Goal: Find specific page/section: Find specific page/section

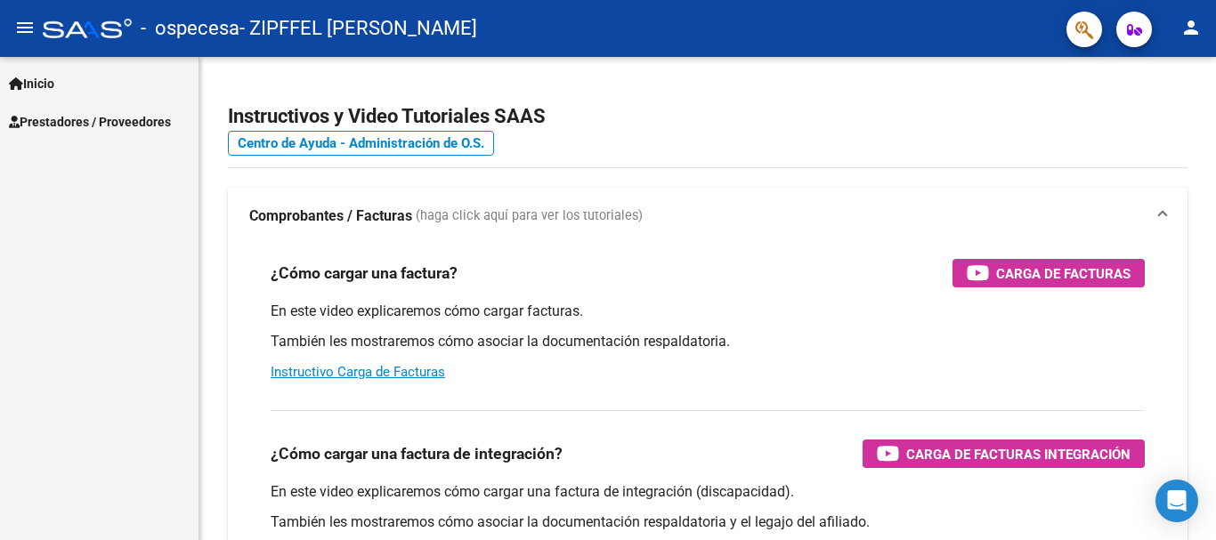
click at [44, 80] on span "Inicio" at bounding box center [31, 84] width 45 height 20
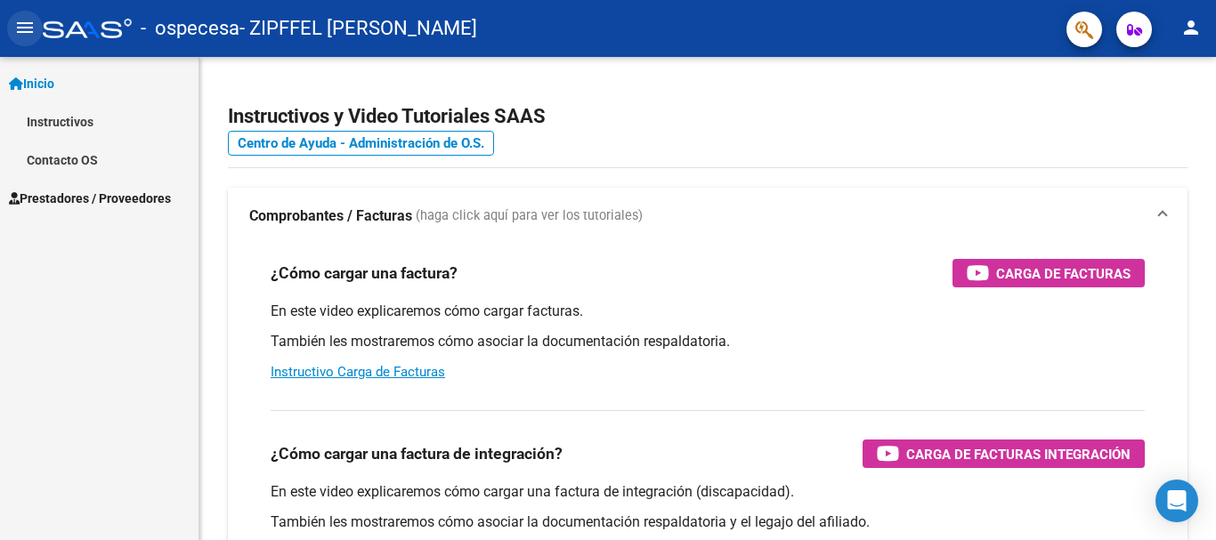
click at [11, 24] on button "menu" at bounding box center [25, 29] width 36 height 36
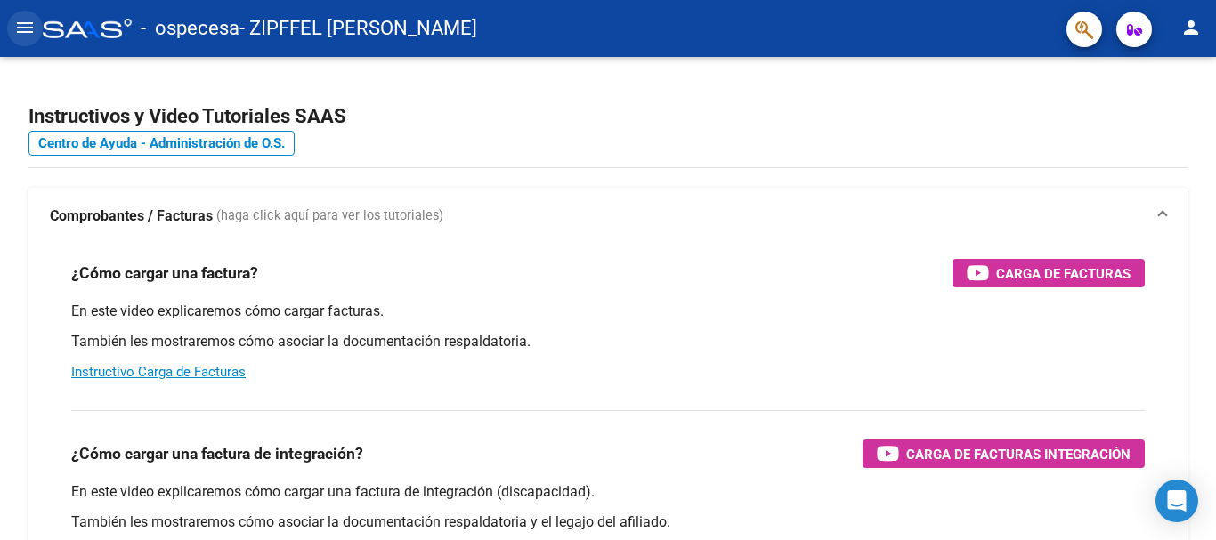
click at [42, 24] on button "menu" at bounding box center [25, 29] width 36 height 36
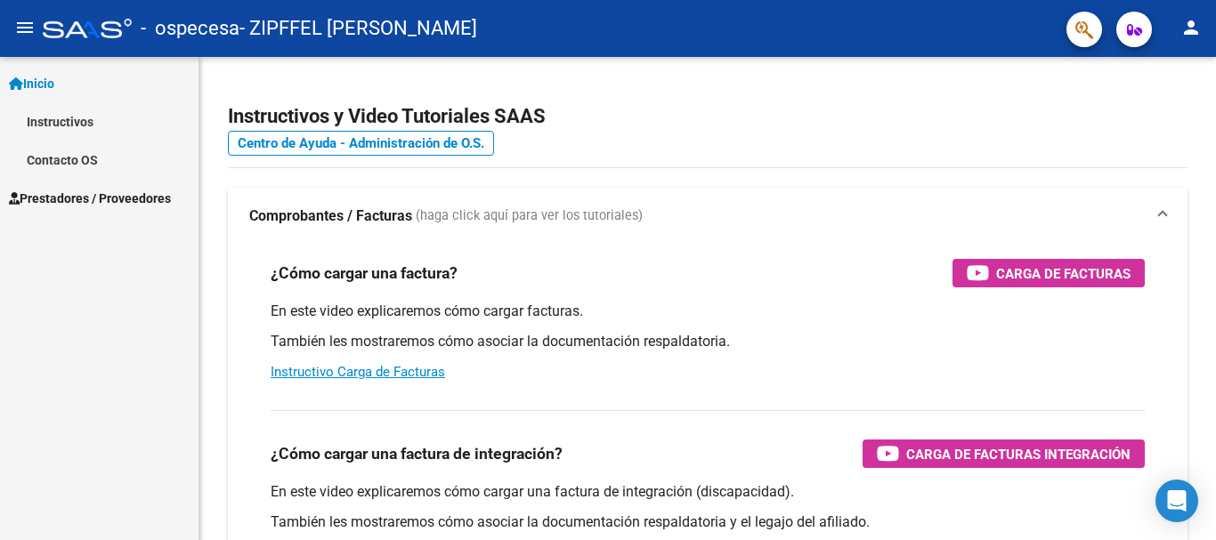
click at [108, 194] on span "Prestadores / Proveedores" at bounding box center [90, 199] width 162 height 20
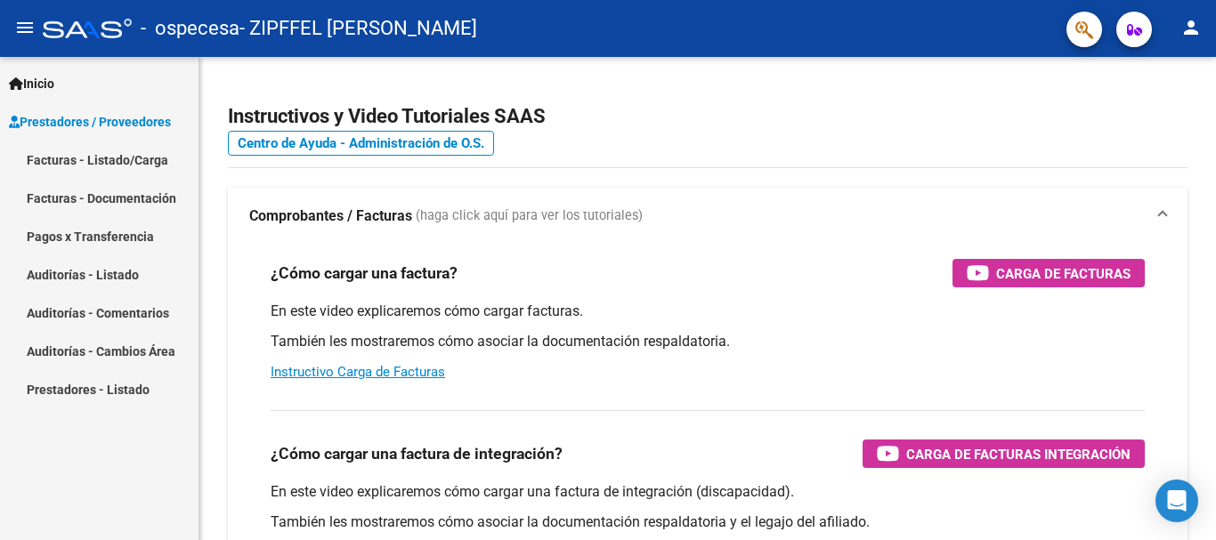
click at [140, 226] on link "Pagos x Transferencia" at bounding box center [99, 236] width 199 height 38
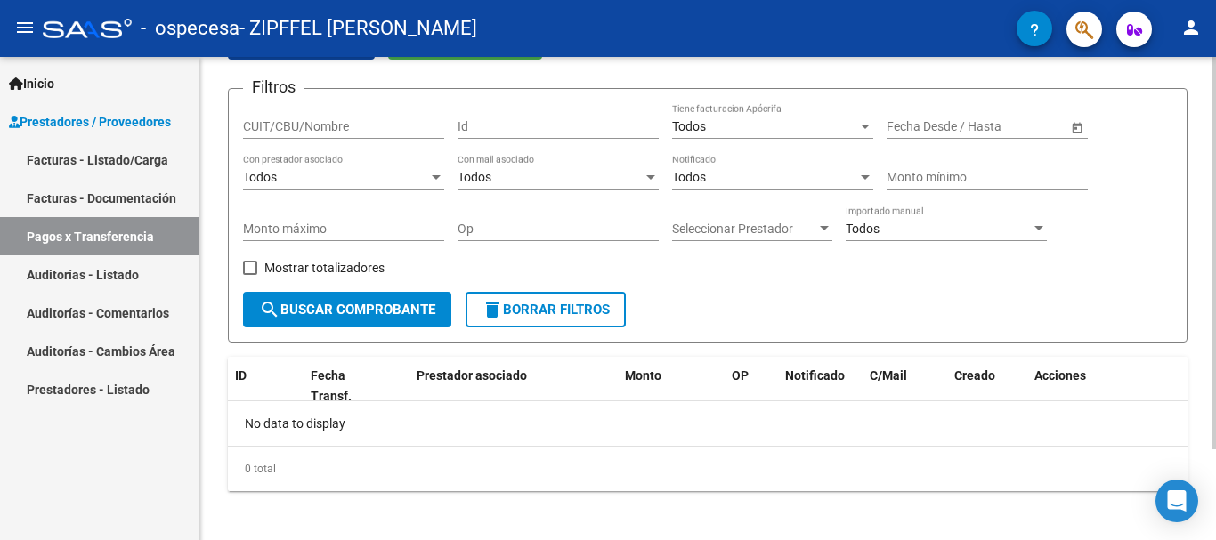
scroll to position [112, 0]
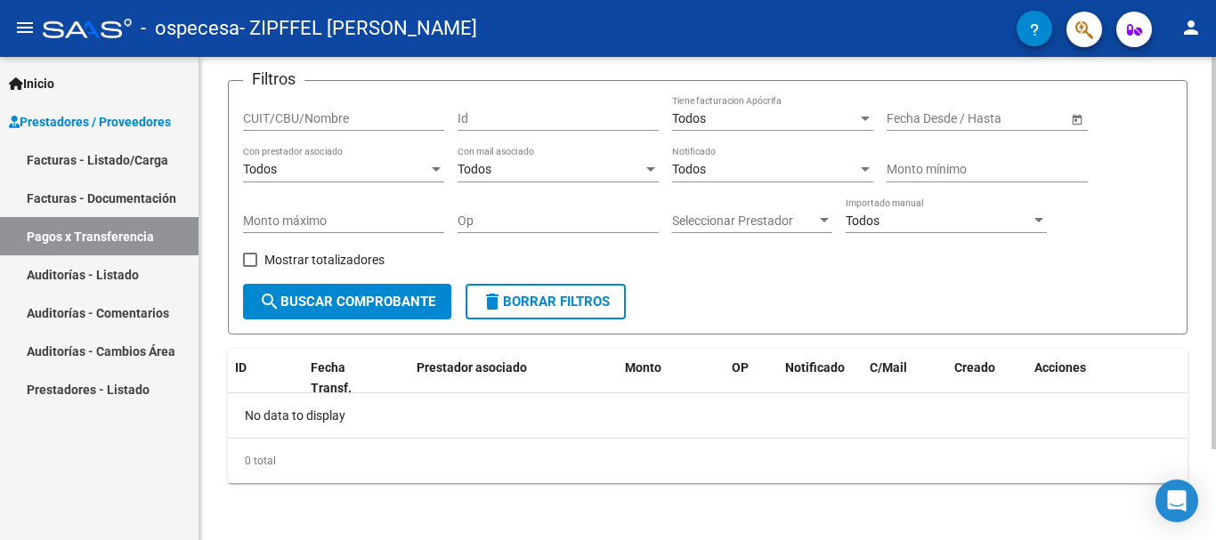
click at [1211, 320] on div "PRESTADORES -> Pagos por Transferencia (alt+p) cloud_download Exportar CSV Impo…" at bounding box center [709, 243] width 1021 height 596
click at [79, 162] on link "Facturas - Listado/Carga" at bounding box center [99, 160] width 199 height 38
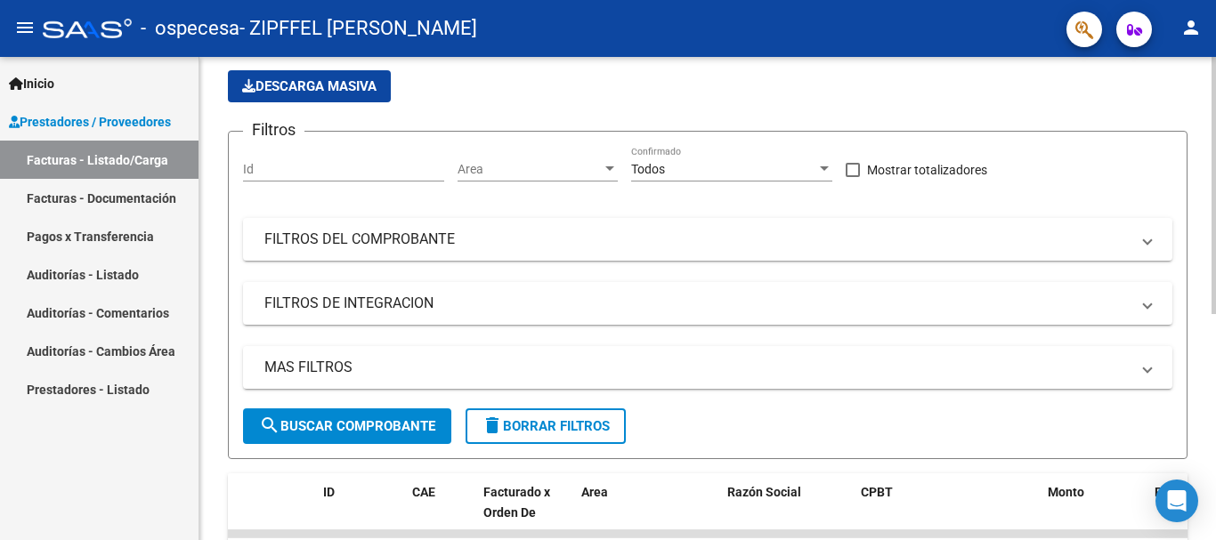
click at [1215, 230] on div at bounding box center [1214, 254] width 4 height 257
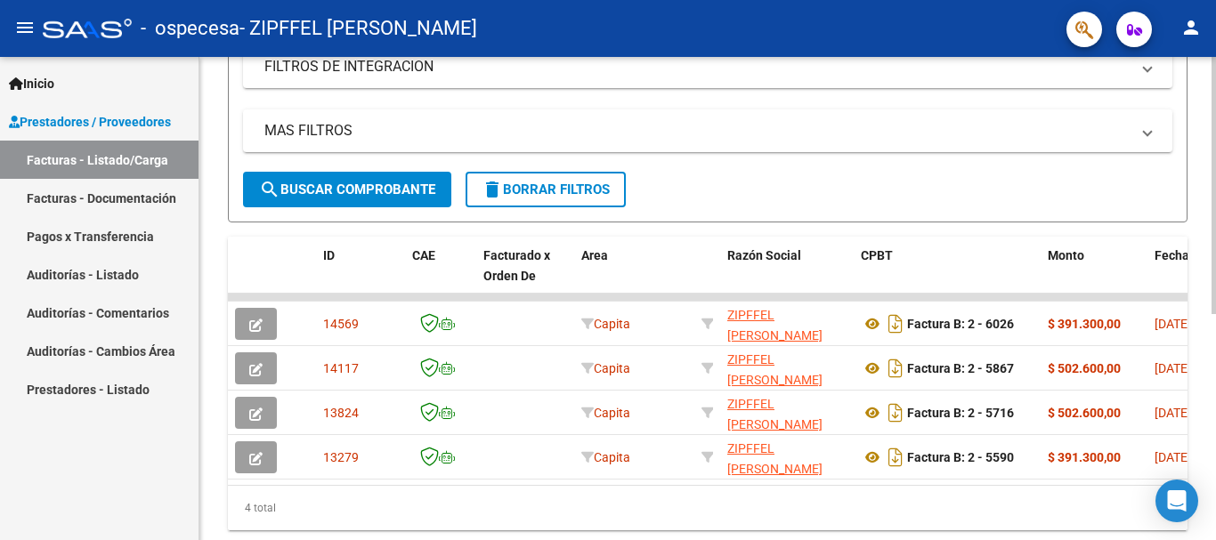
scroll to position [361, 0]
click at [1204, 328] on div "Video tutorial PRESTADORES -> Listado de CPBTs Emitidos por Prestadores / Prove…" at bounding box center [709, 142] width 1021 height 893
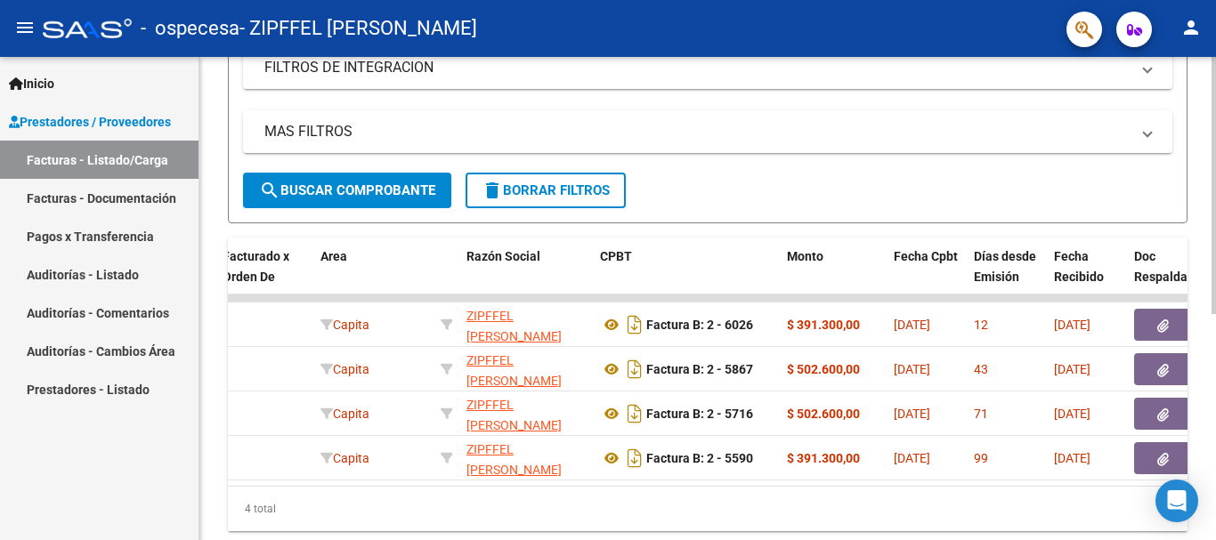
scroll to position [0, 257]
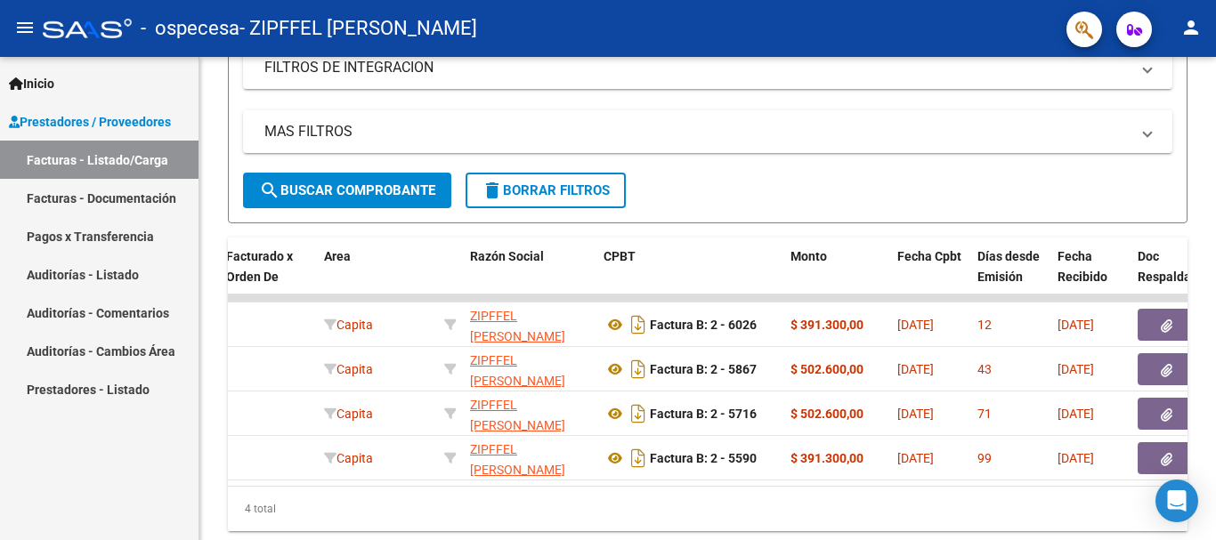
click at [132, 269] on link "Auditorías - Listado" at bounding box center [99, 274] width 199 height 38
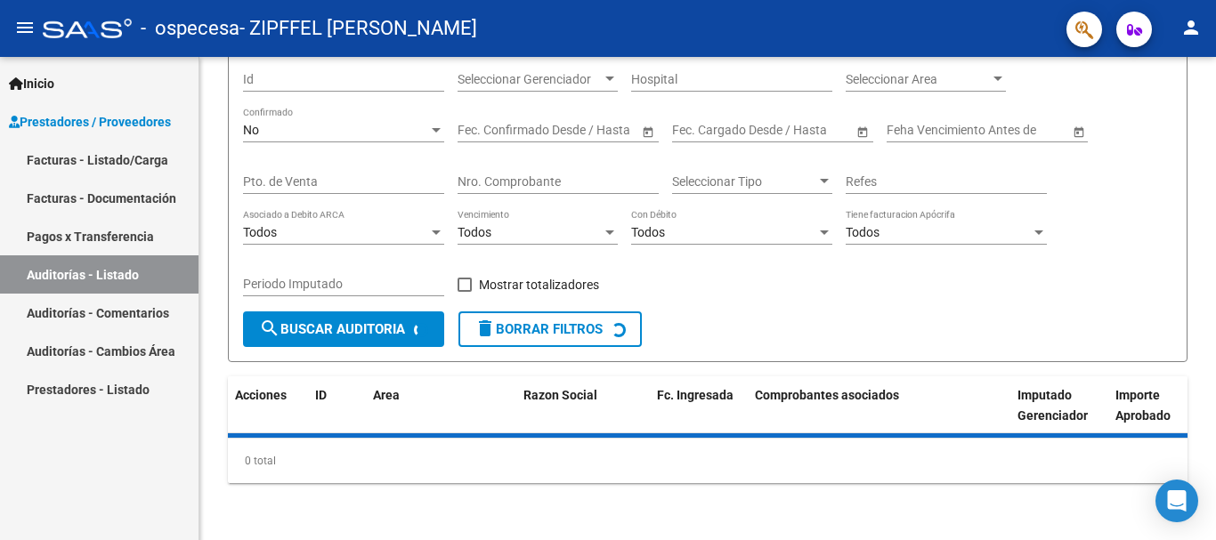
scroll to position [191, 0]
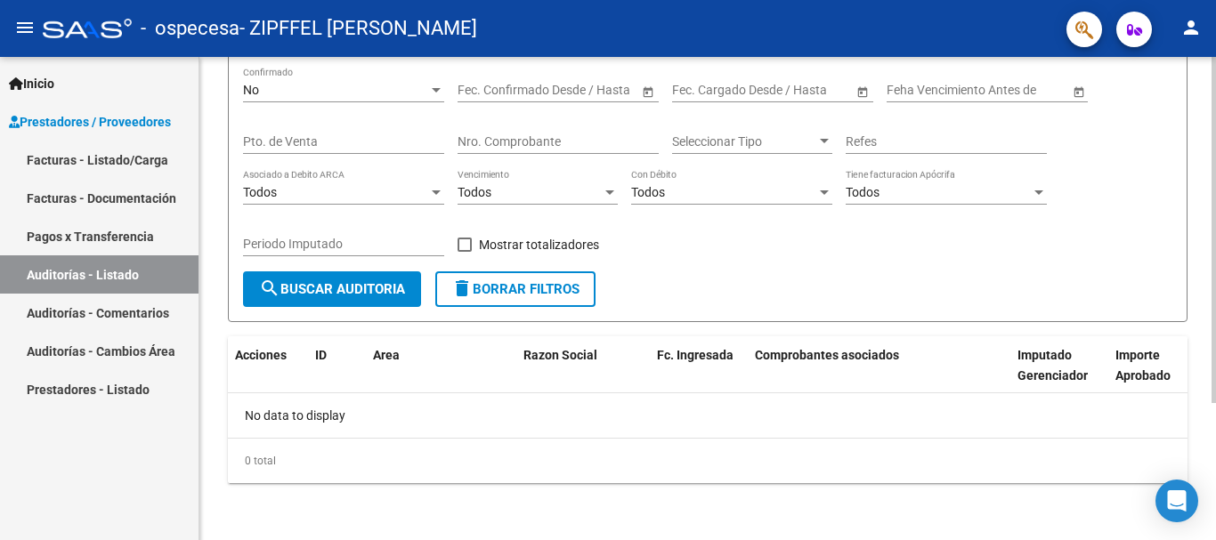
click at [1201, 418] on div "PRESTADORES -> Auditoría de Comprobantes / Prestaciones cloud_download Exportar…" at bounding box center [709, 203] width 1021 height 674
click at [95, 389] on link "Prestadores - Listado" at bounding box center [99, 389] width 199 height 38
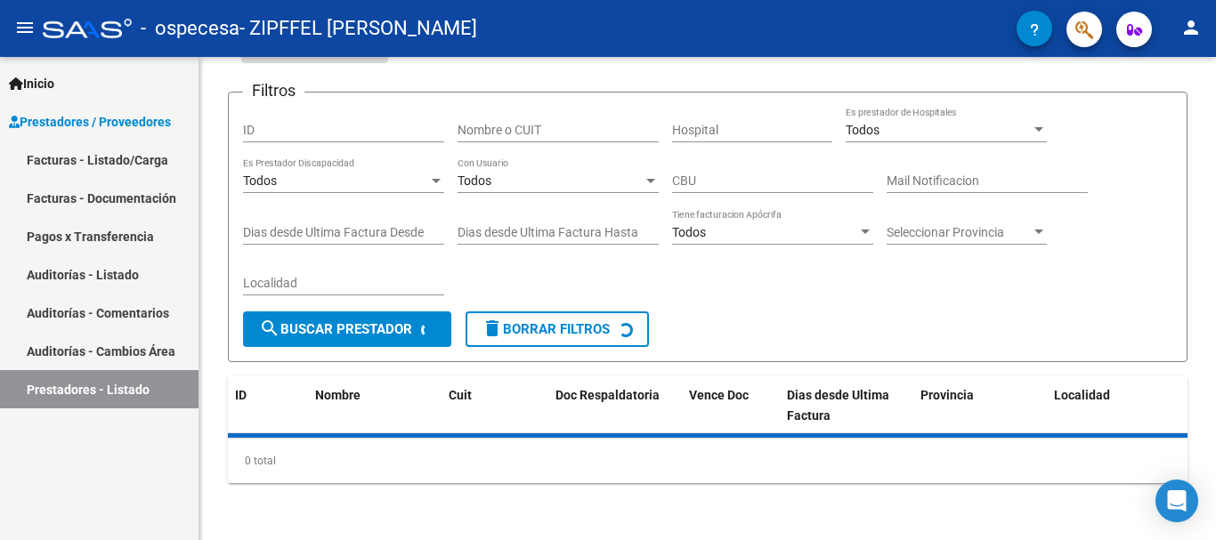
scroll to position [159, 0]
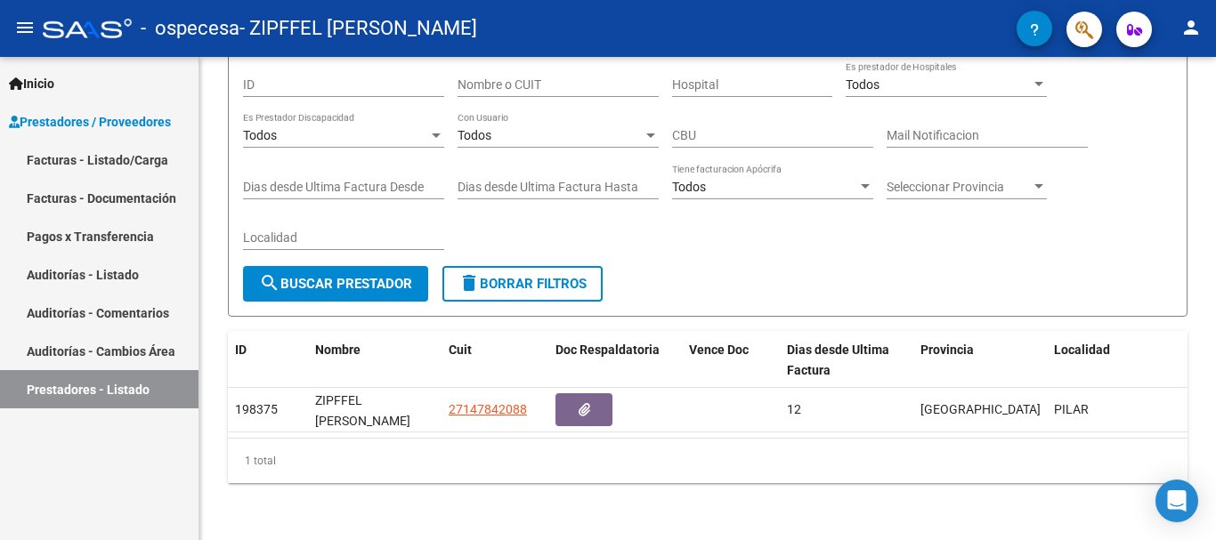
click at [131, 352] on link "Auditorías - Cambios Área" at bounding box center [99, 351] width 199 height 38
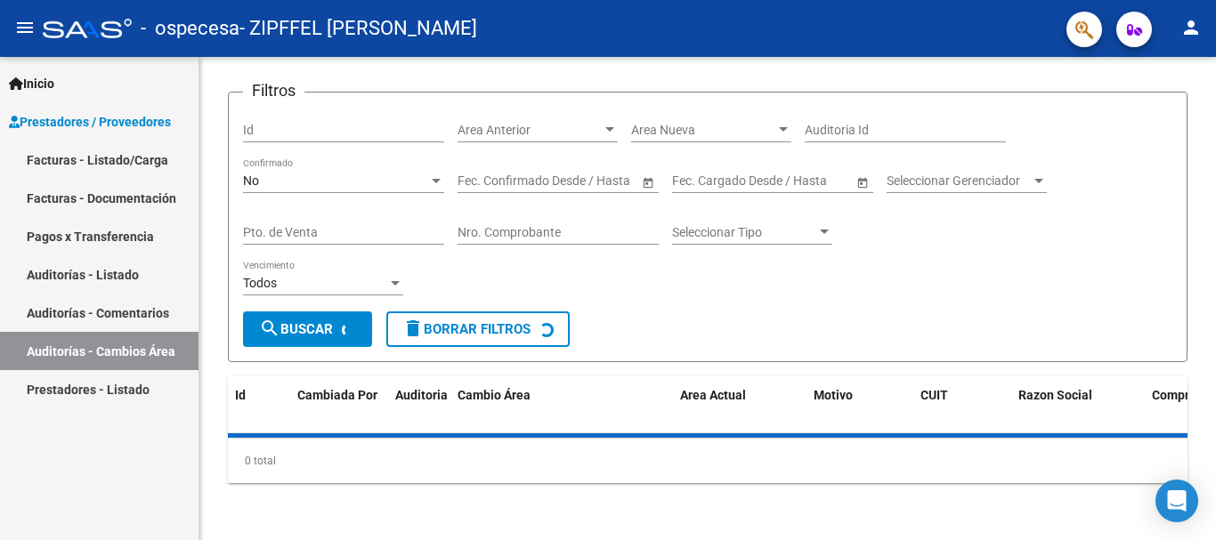
scroll to position [108, 0]
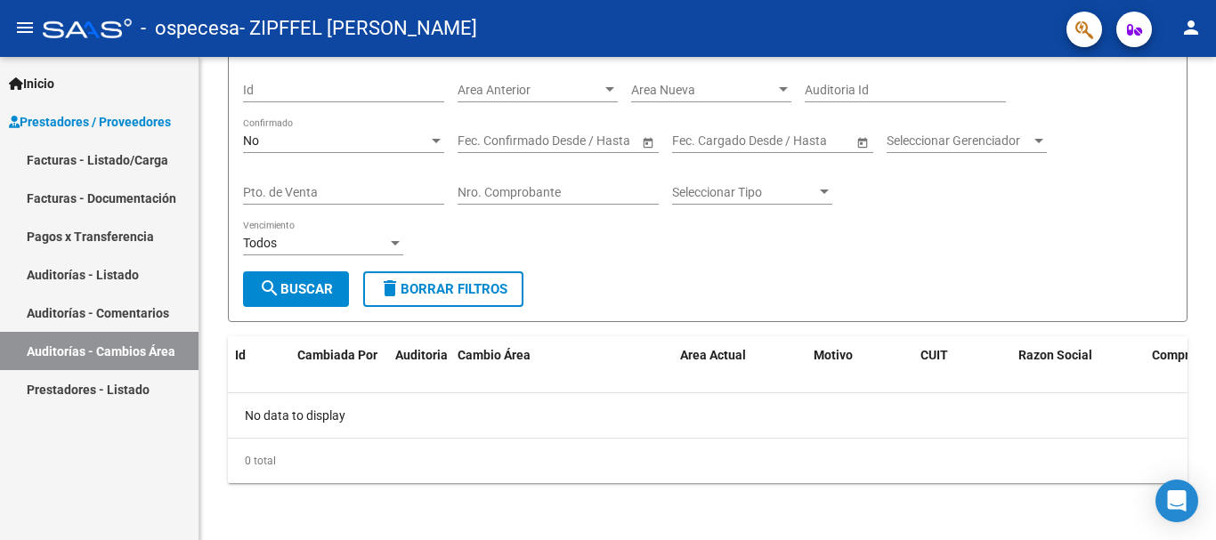
click at [144, 323] on link "Auditorías - Comentarios" at bounding box center [99, 313] width 199 height 38
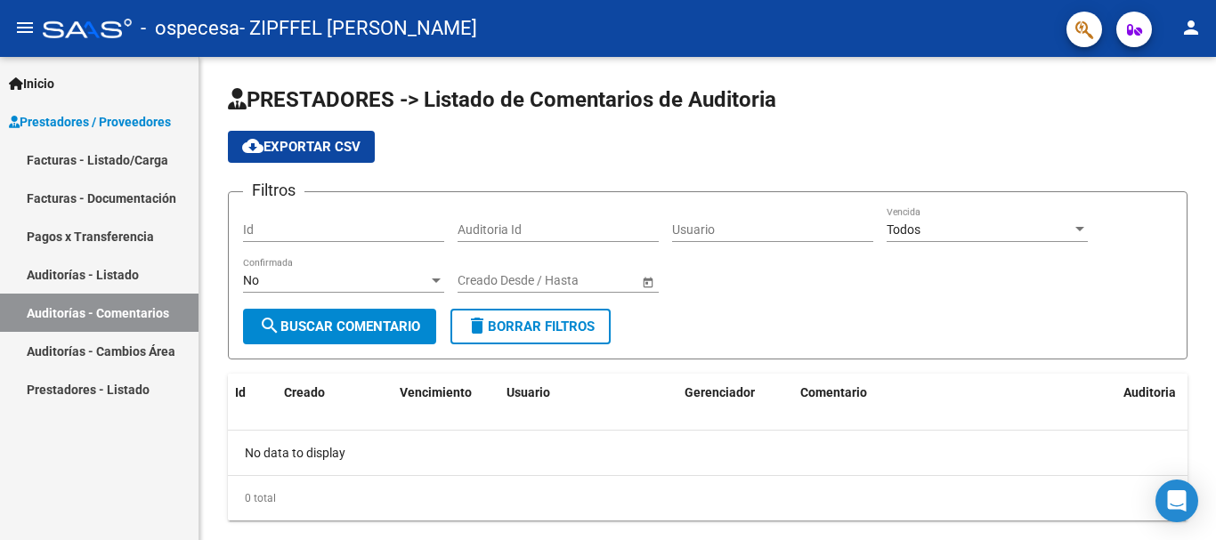
click at [132, 282] on link "Auditorías - Listado" at bounding box center [99, 274] width 199 height 38
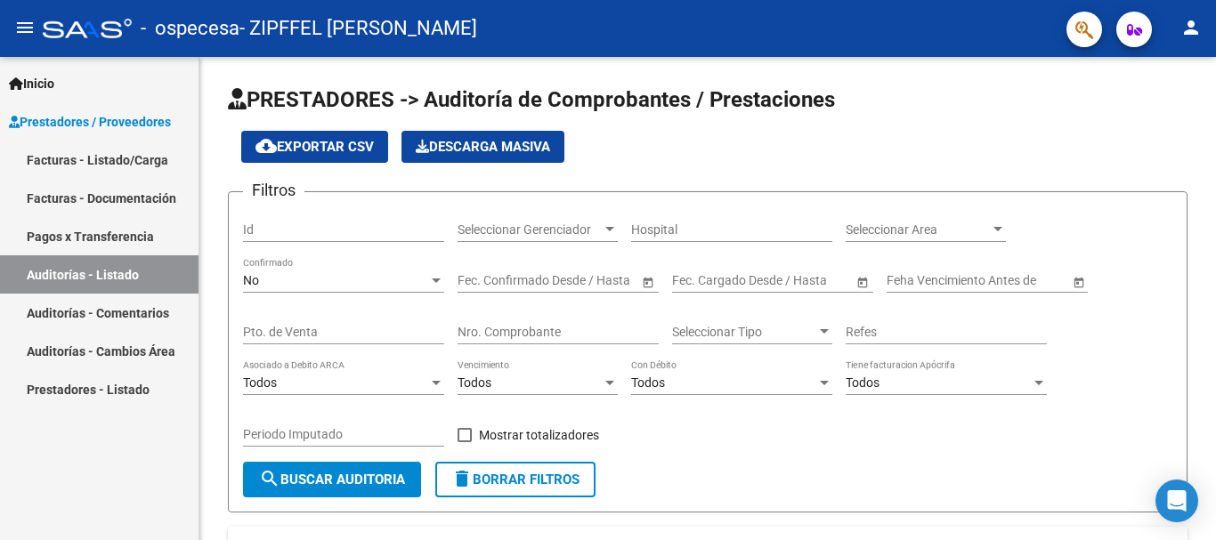
click at [133, 229] on link "Pagos x Transferencia" at bounding box center [99, 236] width 199 height 38
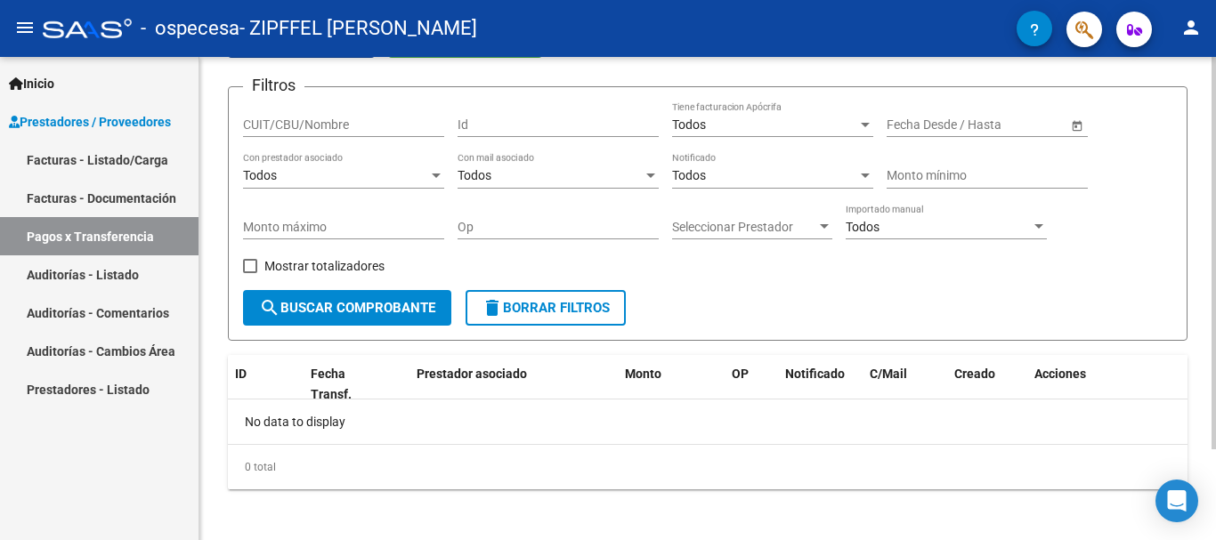
scroll to position [112, 0]
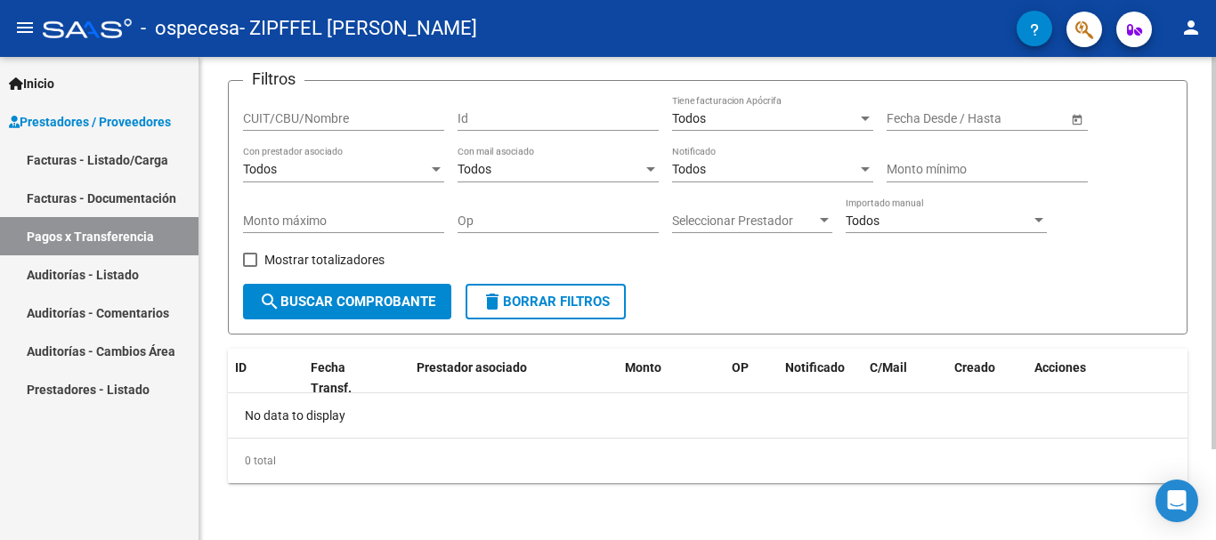
click at [1211, 467] on div "PRESTADORES -> Pagos por Transferencia (alt+p) cloud_download Exportar CSV Impo…" at bounding box center [709, 243] width 1021 height 596
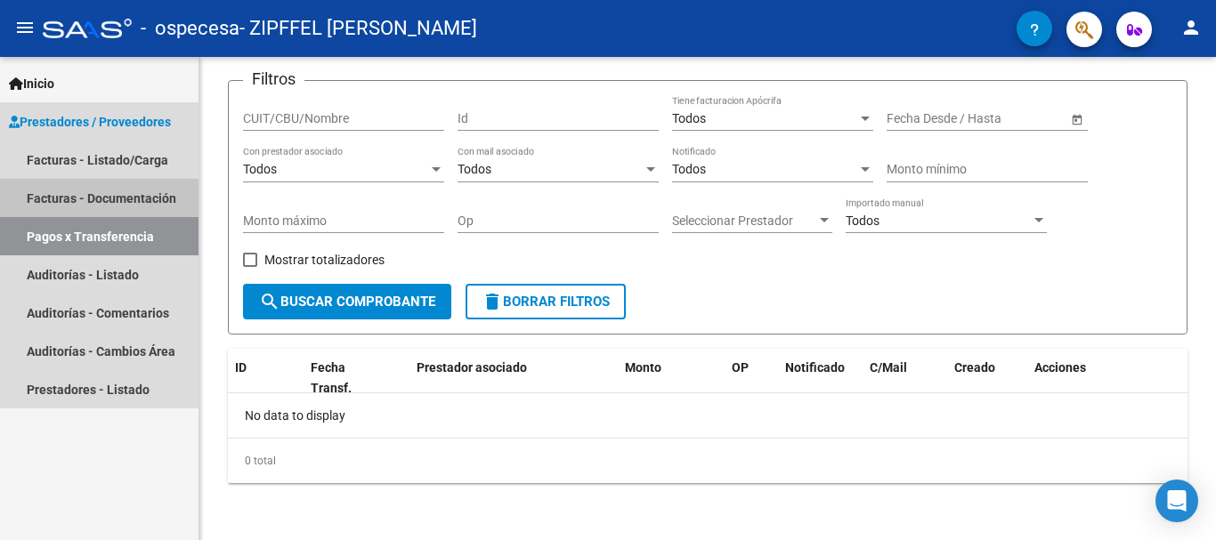
click at [107, 202] on link "Facturas - Documentación" at bounding box center [99, 198] width 199 height 38
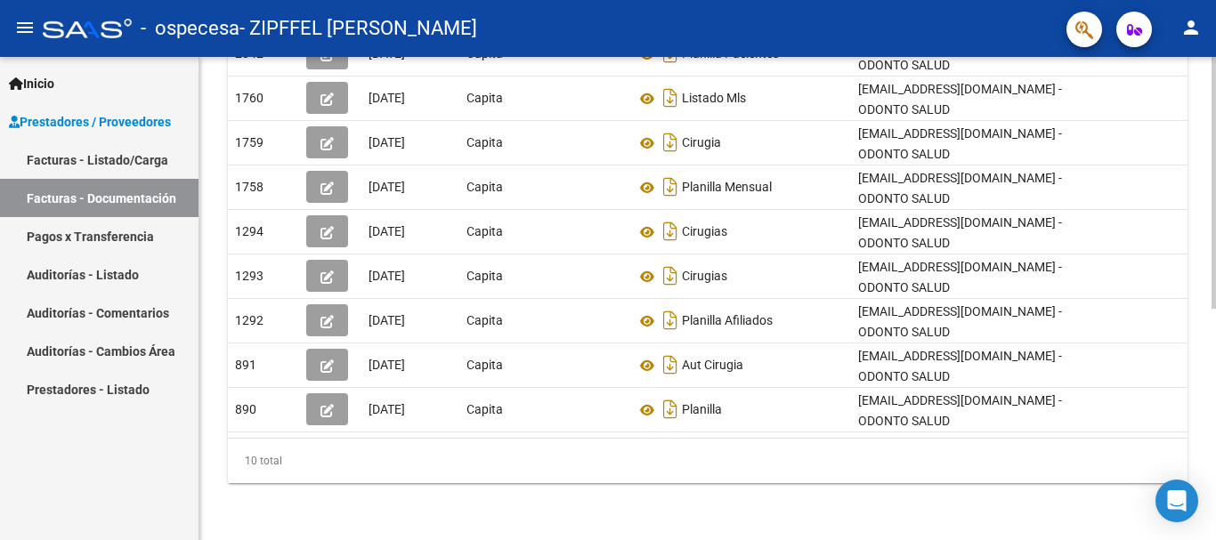
scroll to position [445, 0]
click at [1215, 357] on div at bounding box center [1214, 414] width 4 height 252
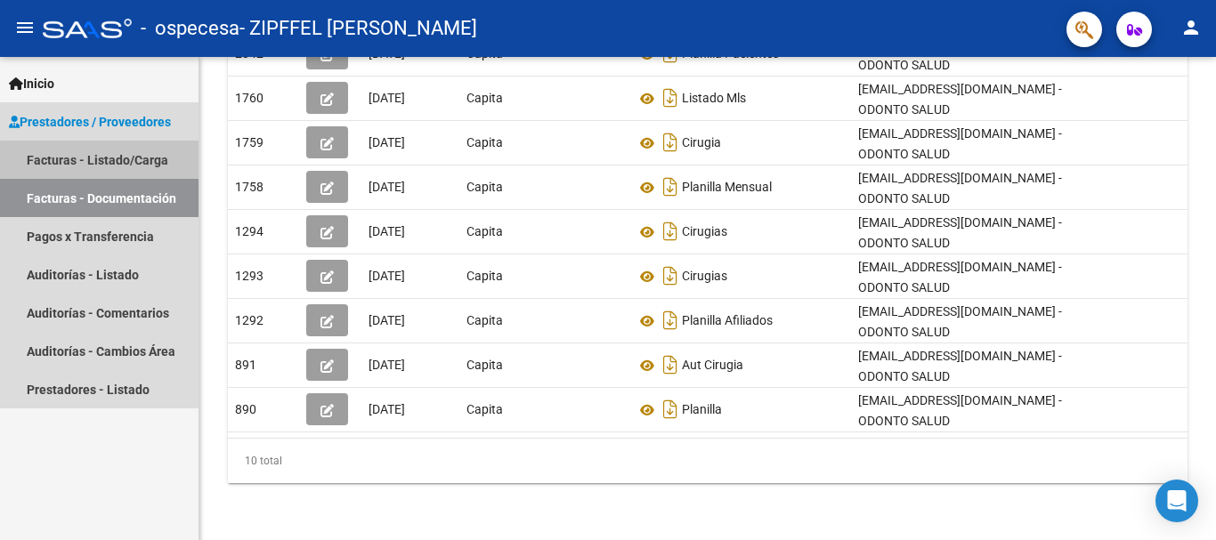
click at [109, 170] on link "Facturas - Listado/Carga" at bounding box center [99, 160] width 199 height 38
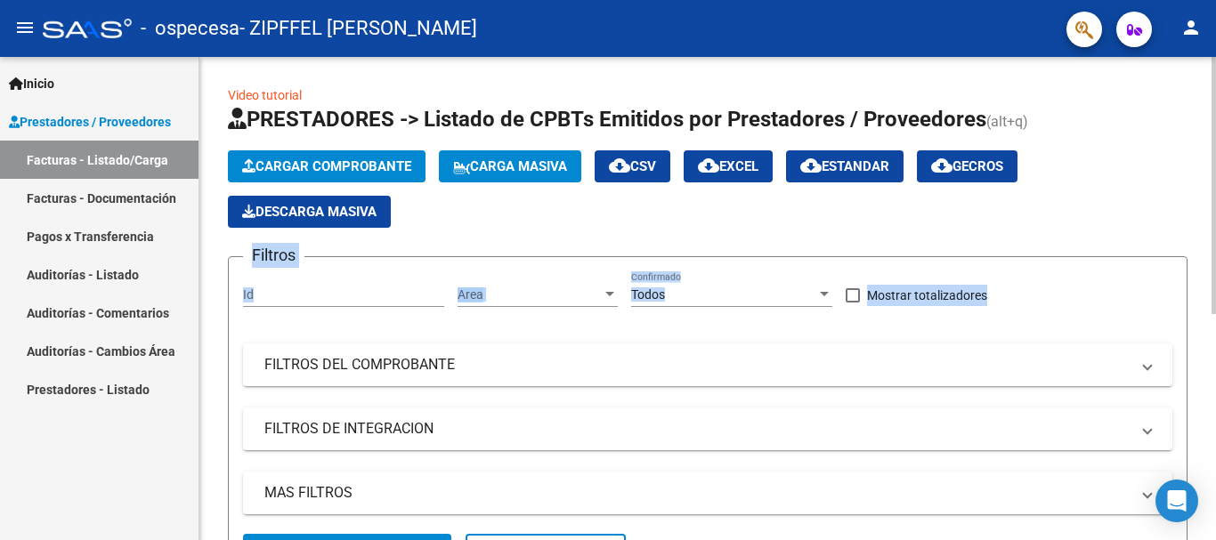
drag, startPoint x: 1201, startPoint y: 207, endPoint x: 1201, endPoint y: 235, distance: 28.5
click at [1201, 235] on div "Video tutorial PRESTADORES -> Listado de CPBTs Emitidos por Prestadores / Prove…" at bounding box center [707, 503] width 1017 height 893
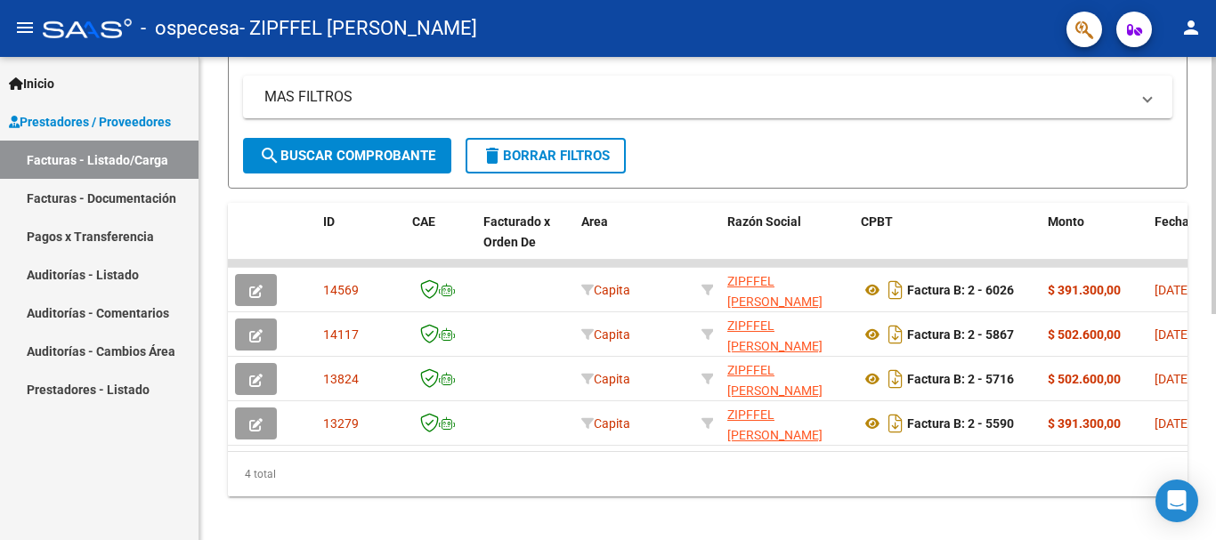
scroll to position [424, 0]
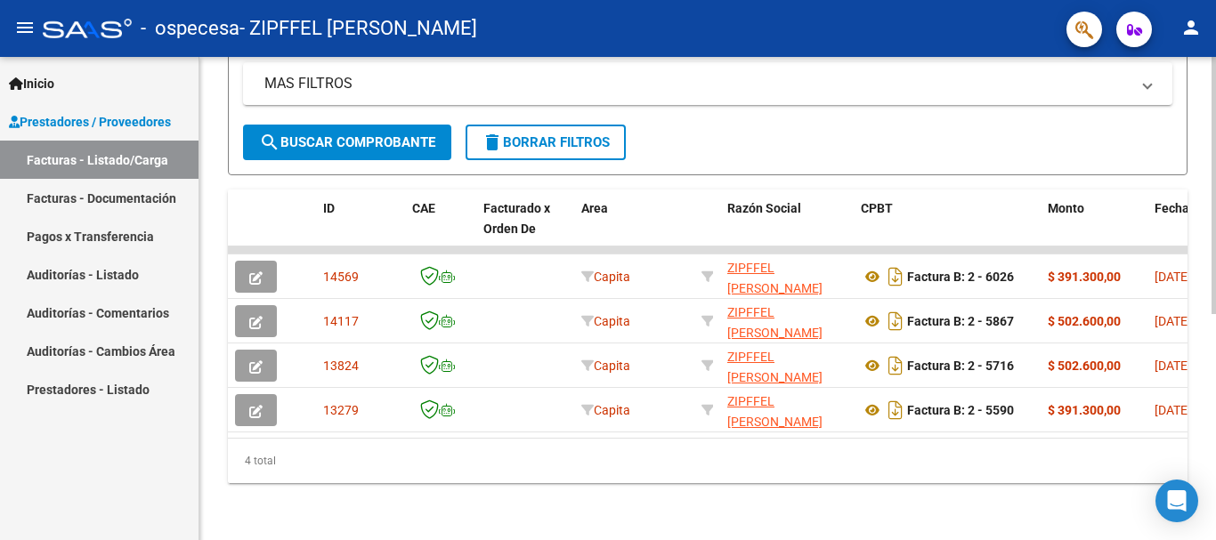
click at [1176, 425] on div "Video tutorial PRESTADORES -> Listado de CPBTs Emitidos por Prestadores / Prove…" at bounding box center [709, 93] width 1021 height 893
click at [337, 134] on span "search Buscar Comprobante" at bounding box center [347, 142] width 176 height 16
click at [1214, 439] on div at bounding box center [1214, 411] width 4 height 257
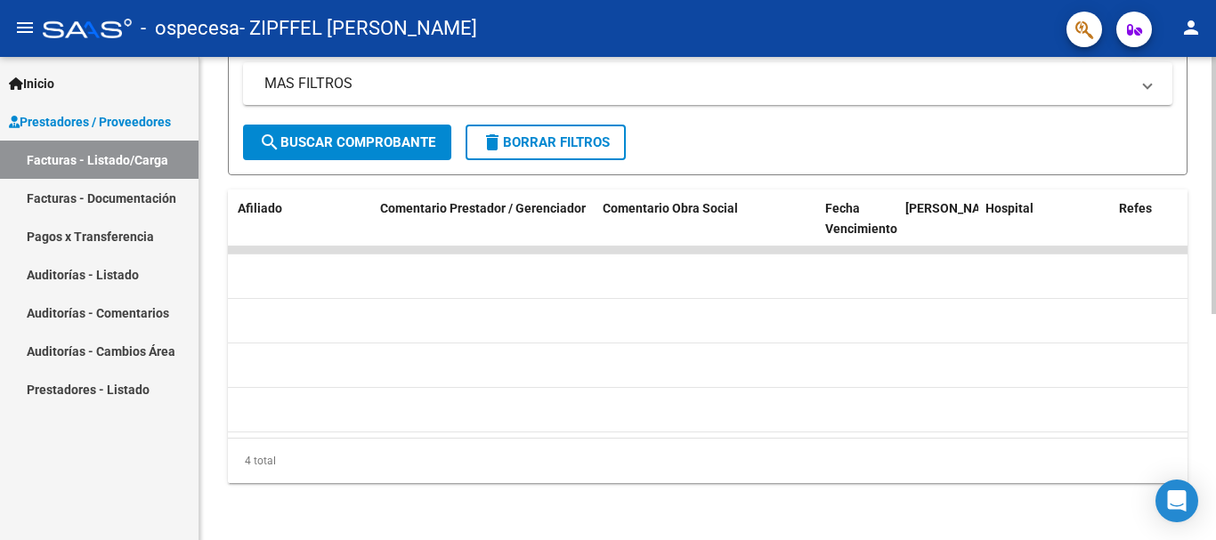
scroll to position [0, 3363]
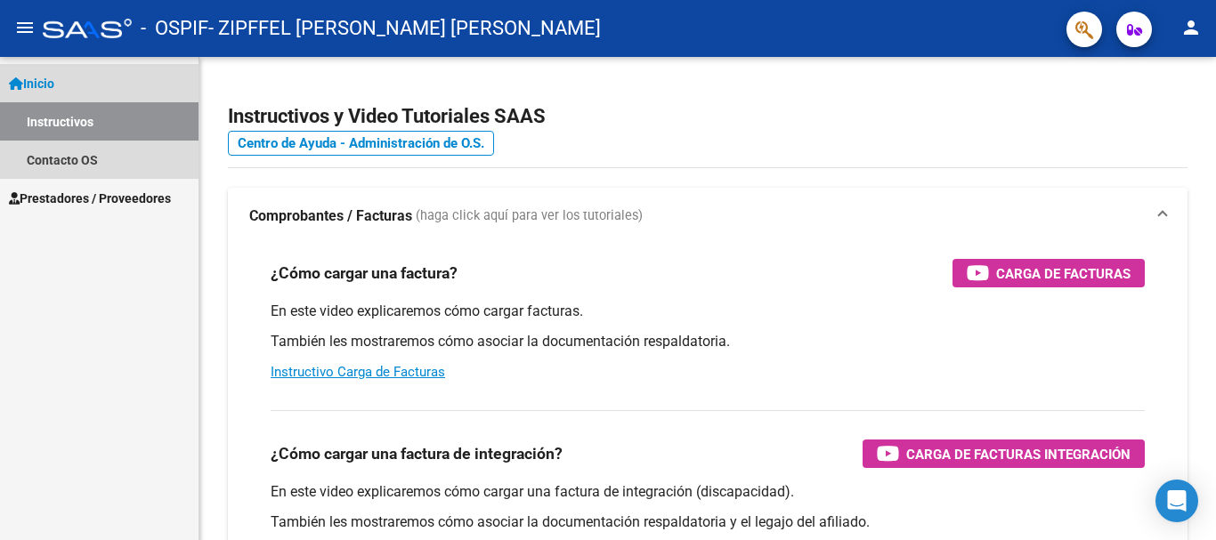
click at [83, 128] on link "Instructivos" at bounding box center [99, 121] width 199 height 38
click at [45, 76] on span "Inicio" at bounding box center [31, 84] width 45 height 20
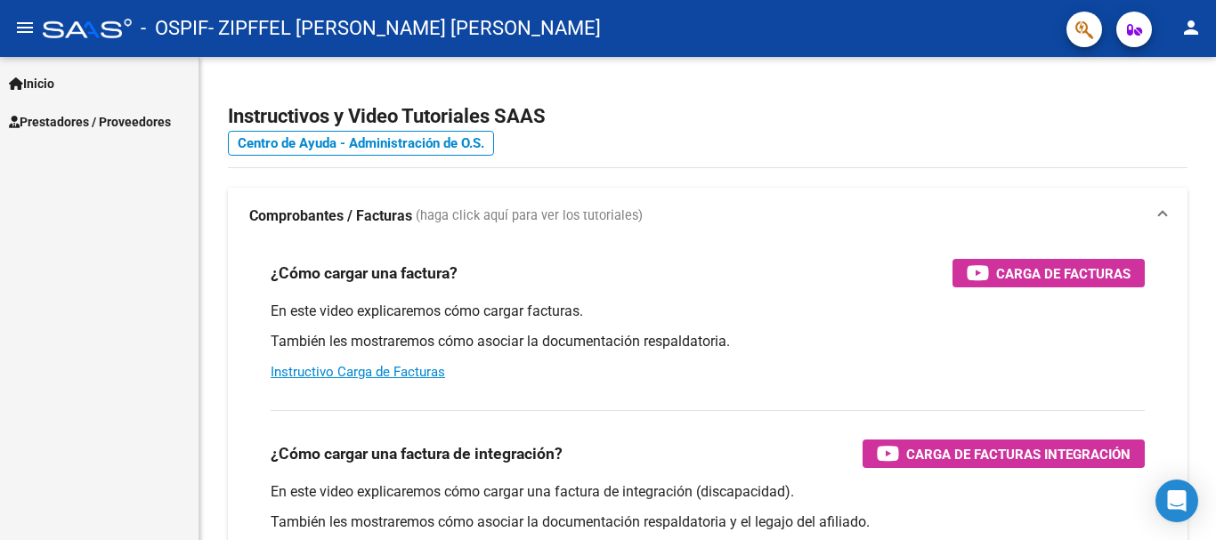
click at [48, 82] on span "Inicio" at bounding box center [31, 84] width 45 height 20
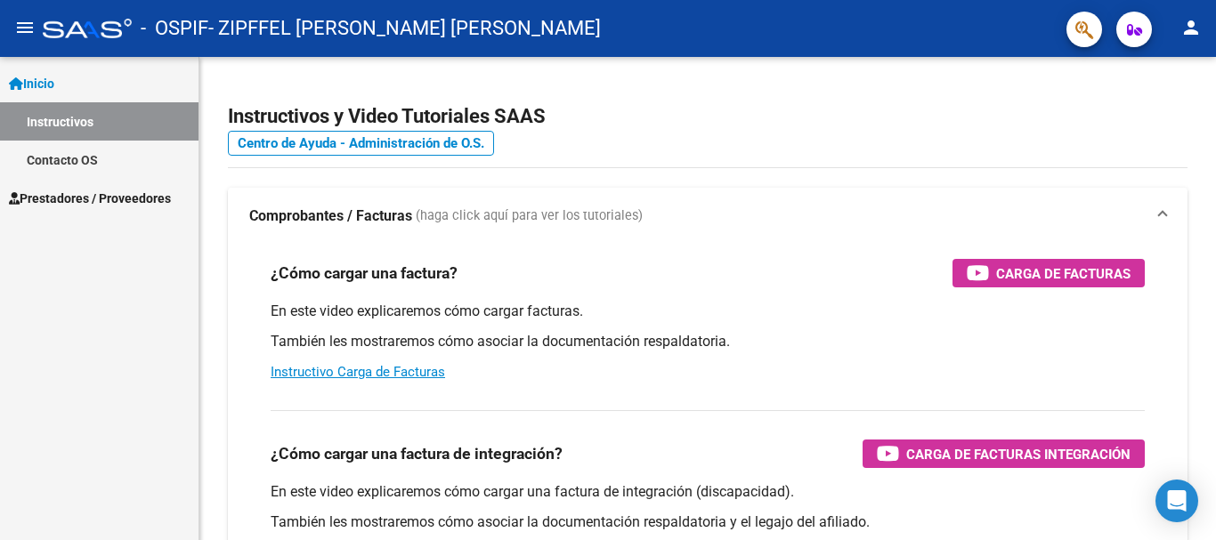
click at [85, 192] on span "Prestadores / Proveedores" at bounding box center [90, 199] width 162 height 20
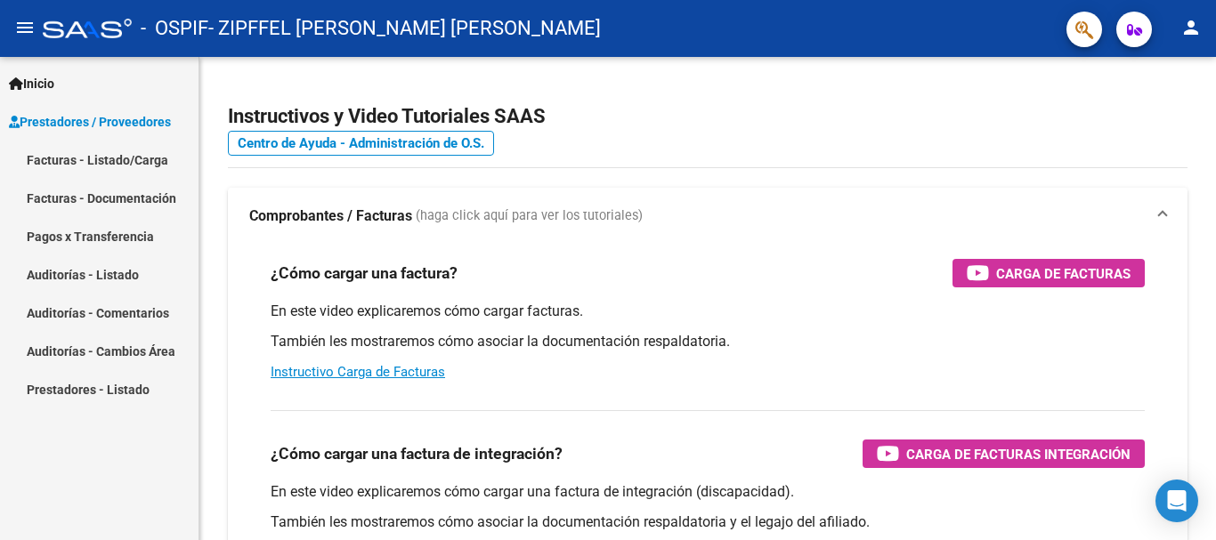
click at [123, 163] on link "Facturas - Listado/Carga" at bounding box center [99, 160] width 199 height 38
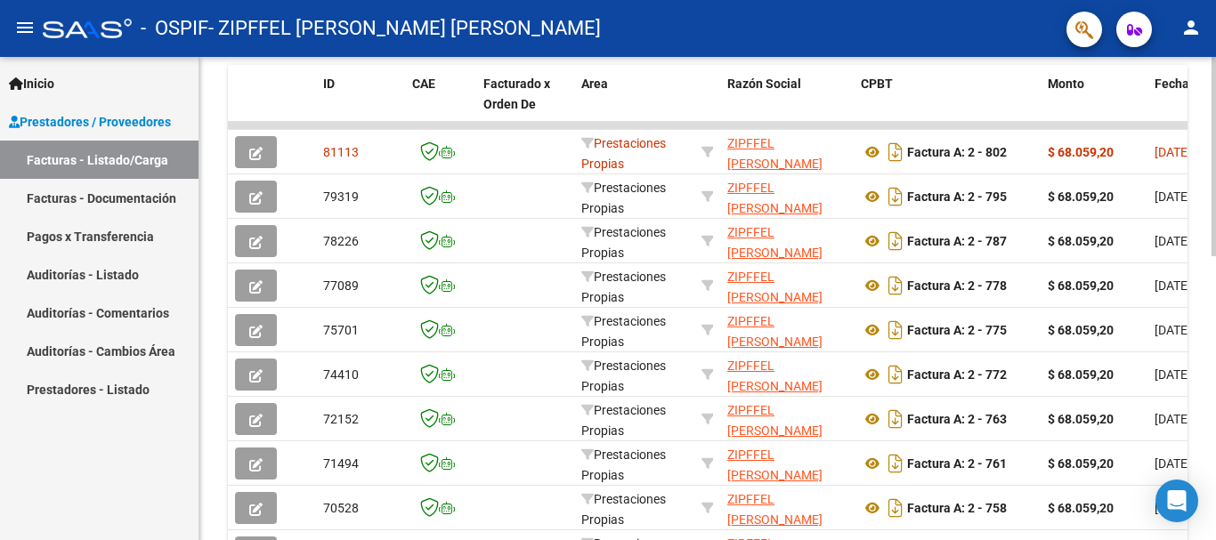
scroll to position [540, 0]
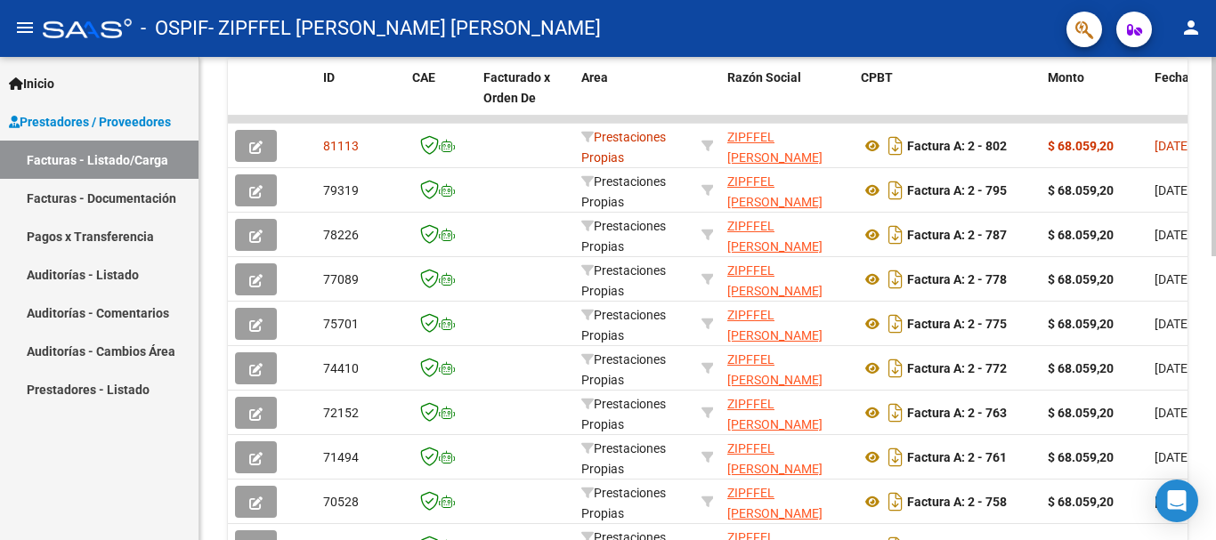
click at [1184, 398] on div "Video tutorial PRESTADORES -> Listado de CPBTs Emitidos por Prestadores / Prove…" at bounding box center [709, 97] width 1021 height 1160
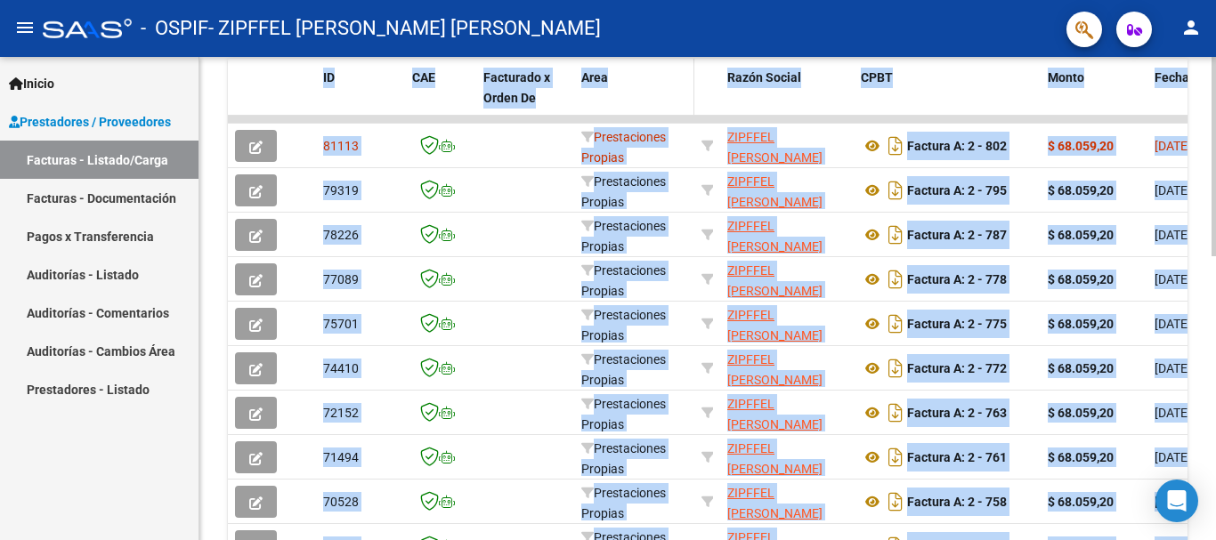
click at [677, 90] on datatable-header-cell "Area" at bounding box center [634, 98] width 120 height 78
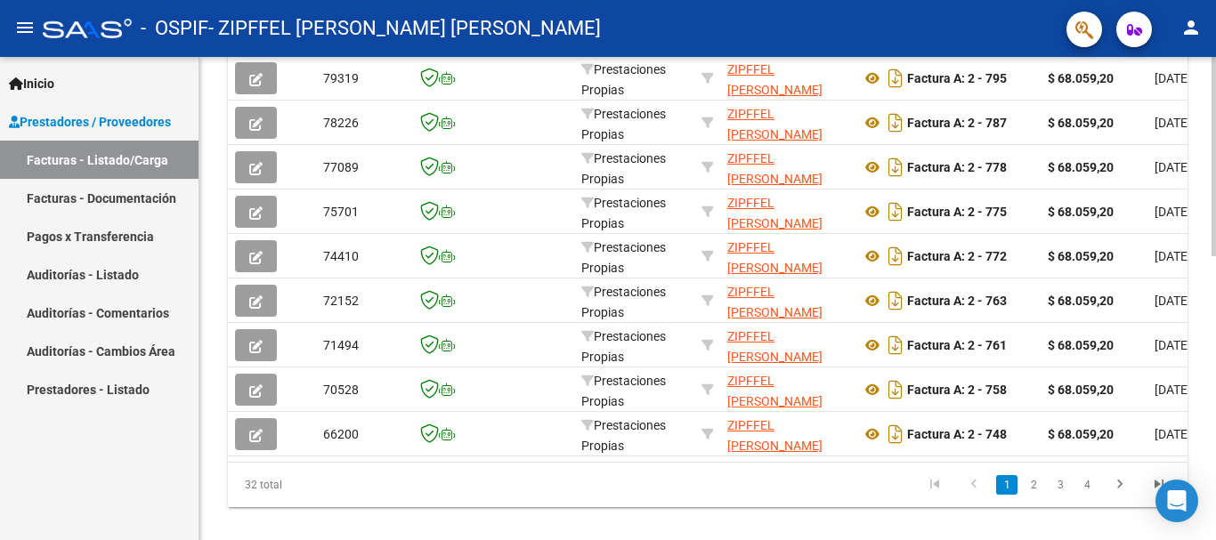
scroll to position [655, 0]
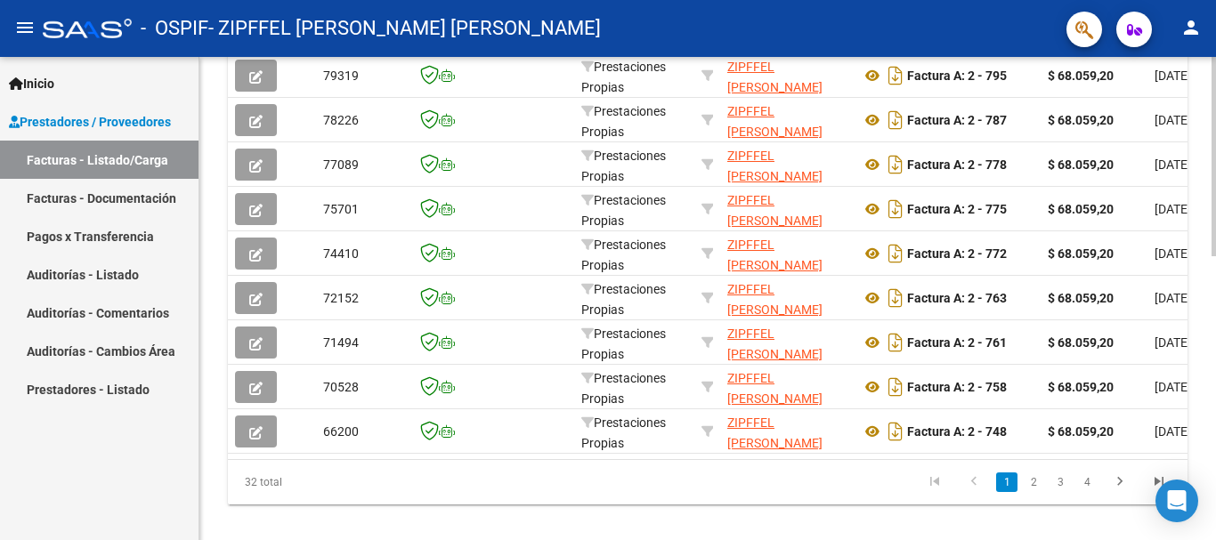
click at [1215, 375] on div at bounding box center [1214, 431] width 4 height 199
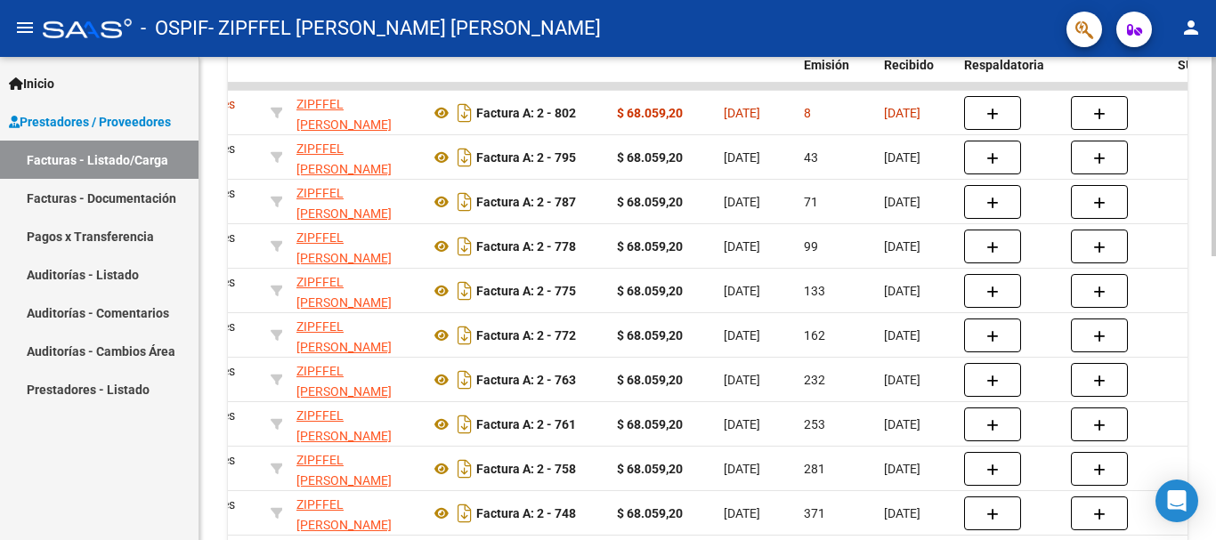
scroll to position [525, 0]
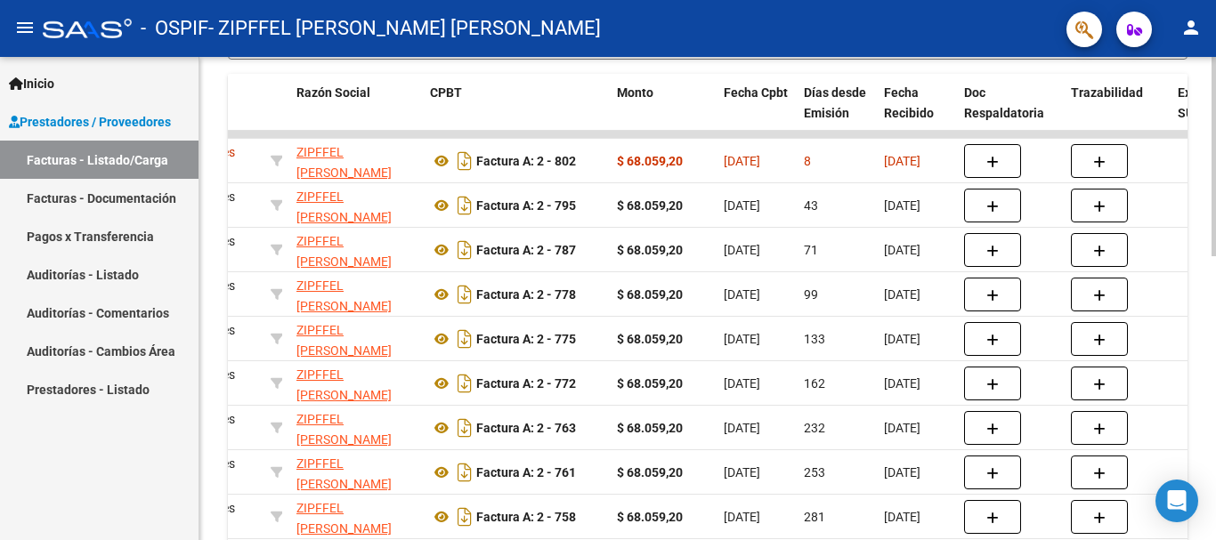
click at [1215, 344] on div at bounding box center [1214, 377] width 4 height 199
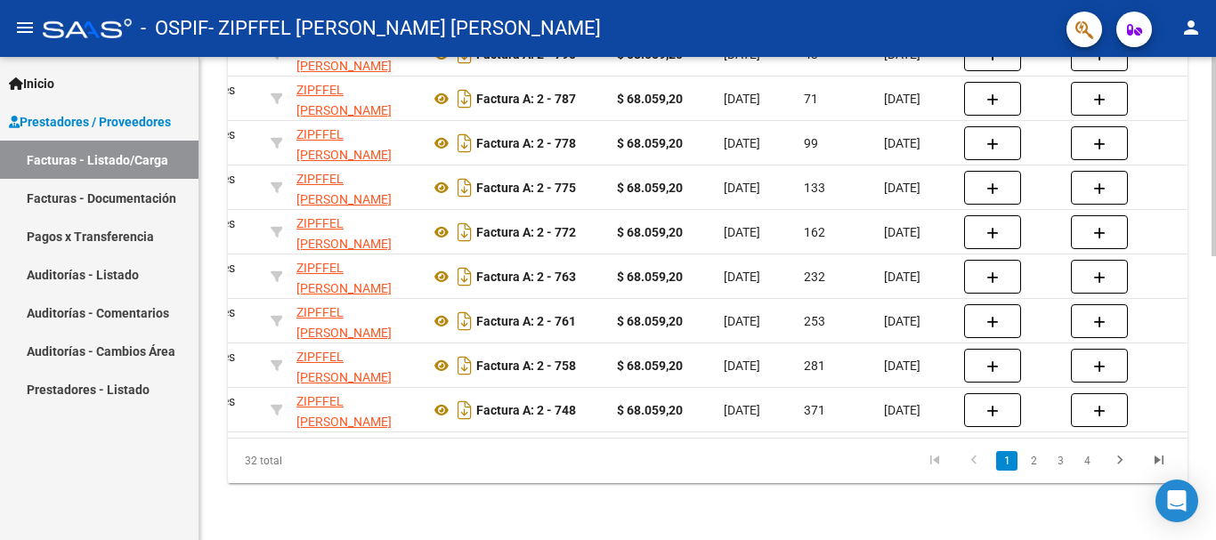
scroll to position [691, 0]
click at [1212, 434] on div at bounding box center [1214, 440] width 4 height 199
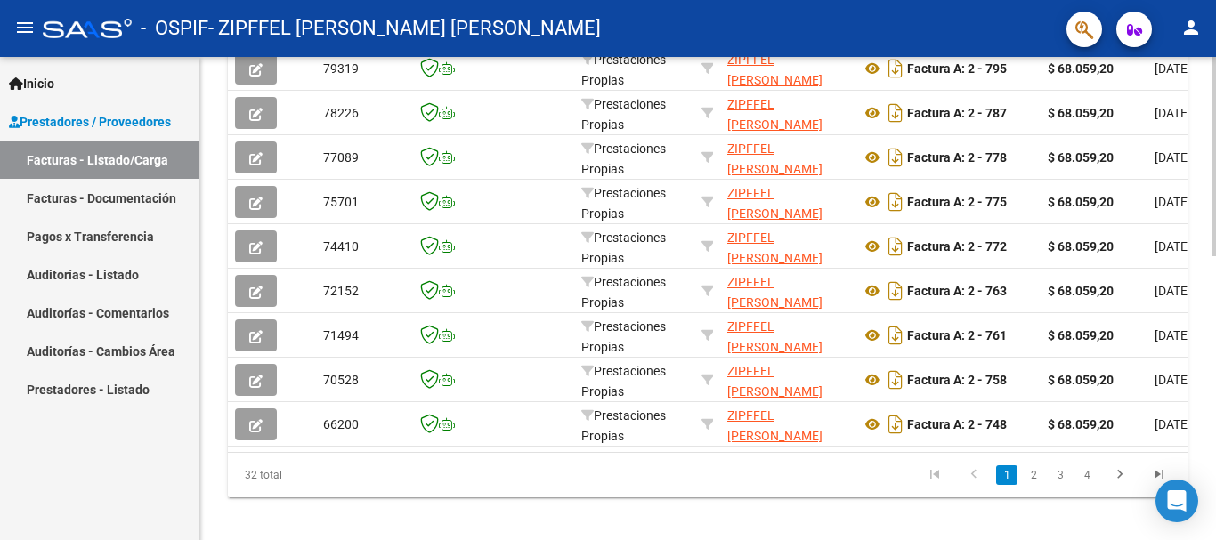
scroll to position [689, 0]
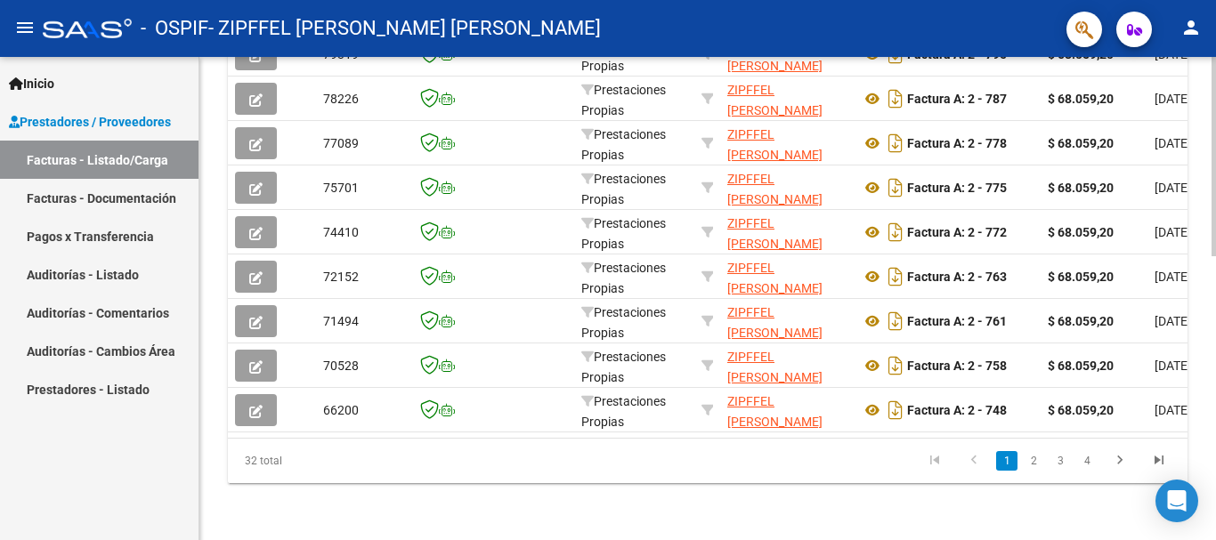
click at [1215, 401] on div at bounding box center [1214, 440] width 4 height 199
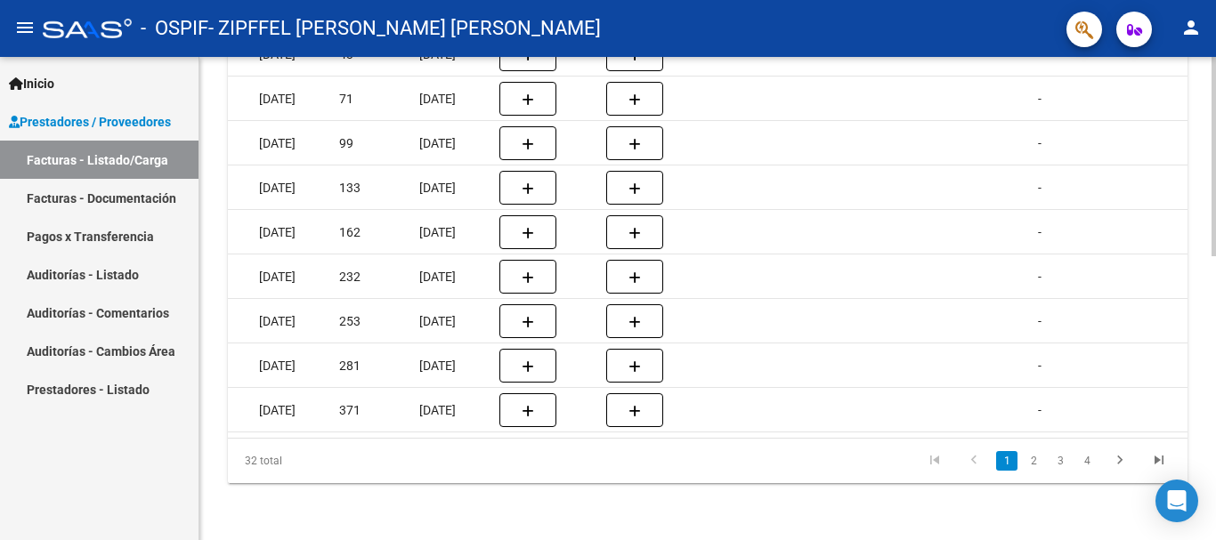
scroll to position [0, 166]
